Goal: Task Accomplishment & Management: Use online tool/utility

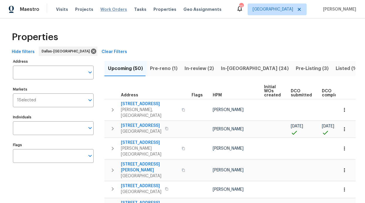
click at [112, 12] on span "Work Orders" at bounding box center [113, 9] width 27 height 6
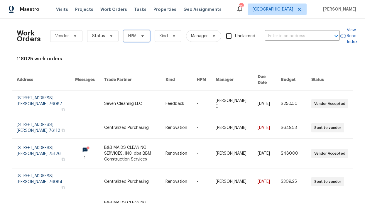
click at [135, 39] on span "HPM" at bounding box center [136, 36] width 27 height 12
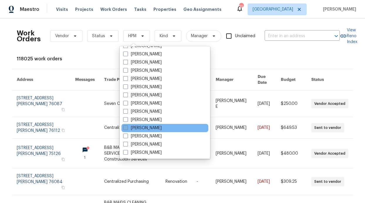
scroll to position [294, 0]
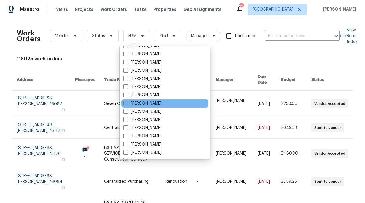
click at [141, 103] on label "[PERSON_NAME]" at bounding box center [142, 104] width 38 height 6
click at [127, 103] on input "[PERSON_NAME]" at bounding box center [125, 103] width 4 height 4
checkbox input "true"
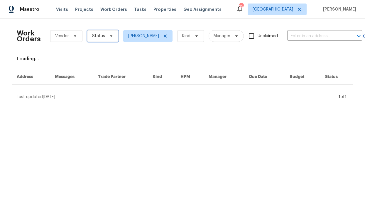
click at [96, 40] on span "Status" at bounding box center [102, 36] width 31 height 12
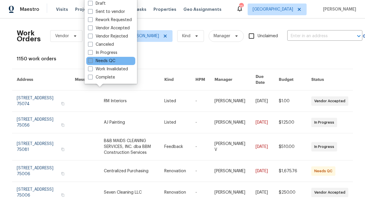
click at [108, 59] on label "Needs QC" at bounding box center [101, 61] width 27 height 6
click at [92, 59] on input "Needs QC" at bounding box center [90, 60] width 4 height 4
checkbox input "true"
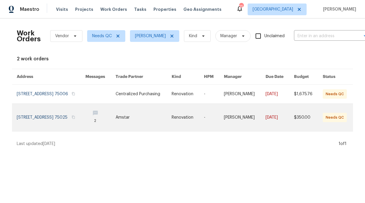
click at [101, 112] on link at bounding box center [100, 118] width 30 height 28
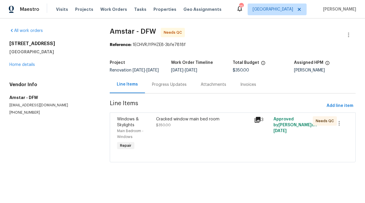
click at [171, 127] on div "Cracked window main bed room $350.00" at bounding box center [203, 122] width 94 height 12
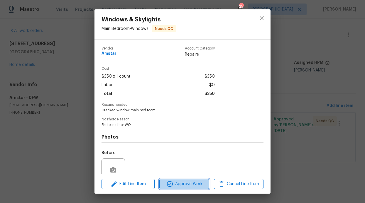
click at [188, 181] on span "Approve Work" at bounding box center [184, 184] width 46 height 7
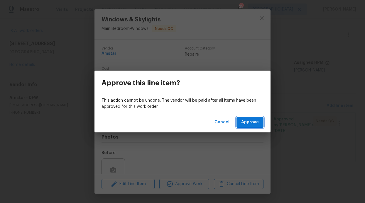
click at [237, 125] on button "Approve" at bounding box center [249, 122] width 27 height 11
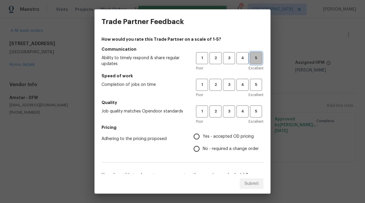
click at [253, 58] on span "5" at bounding box center [255, 58] width 11 height 7
click at [226, 87] on span "3" at bounding box center [228, 84] width 11 height 7
click at [250, 112] on span "5" at bounding box center [255, 111] width 11 height 7
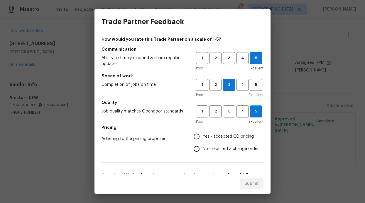
click at [233, 138] on span "Yes - accepted OD pricing" at bounding box center [228, 137] width 51 height 6
click at [203, 138] on input "Yes - accepted OD pricing" at bounding box center [196, 136] width 12 height 12
radio input "true"
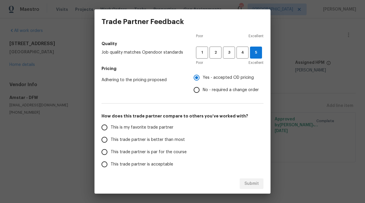
scroll to position [87, 0]
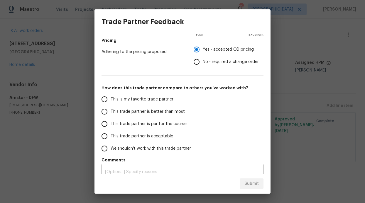
click at [169, 113] on span "This trade partner is better than most" at bounding box center [148, 112] width 74 height 6
click at [111, 113] on input "This trade partner is better than most" at bounding box center [104, 112] width 12 height 12
click at [255, 183] on span "Submit" at bounding box center [251, 183] width 14 height 7
radio input "true"
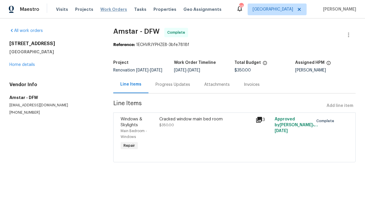
click at [102, 11] on span "Work Orders" at bounding box center [113, 9] width 27 height 6
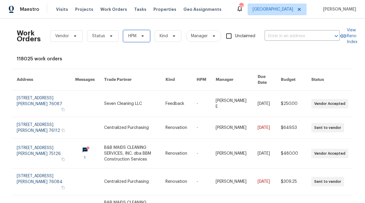
click at [142, 41] on span "HPM" at bounding box center [136, 36] width 27 height 12
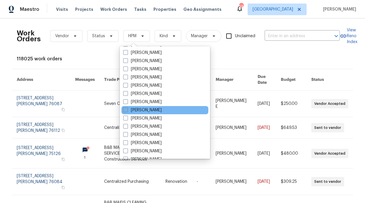
scroll to position [327, 0]
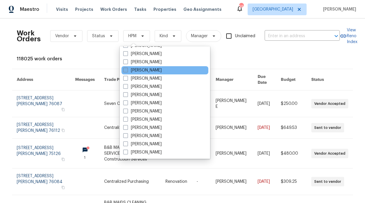
click at [148, 67] on label "[PERSON_NAME]" at bounding box center [142, 70] width 38 height 6
click at [127, 67] on input "[PERSON_NAME]" at bounding box center [125, 69] width 4 height 4
checkbox input "true"
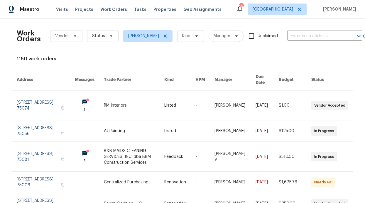
click at [172, 11] on div "Visits Projects Work Orders Tasks Properties Geo Assignments" at bounding box center [142, 10] width 172 height 12
click at [161, 11] on span "Properties" at bounding box center [164, 9] width 23 height 6
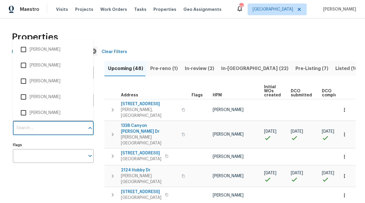
click at [50, 124] on input "Individuals" at bounding box center [49, 128] width 72 height 14
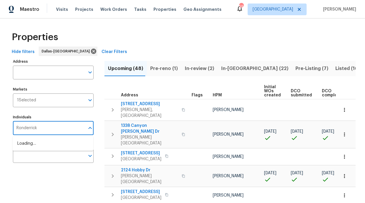
type input "Ronderrick"
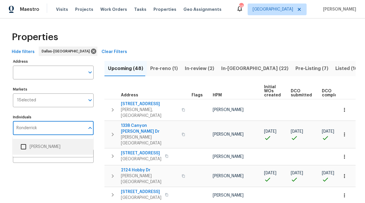
click at [50, 147] on li "[PERSON_NAME]" at bounding box center [52, 147] width 71 height 12
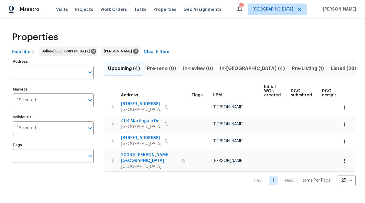
click at [222, 69] on span "In-[GEOGRAPHIC_DATA] (4)" at bounding box center [252, 68] width 65 height 8
